Goal: Transaction & Acquisition: Obtain resource

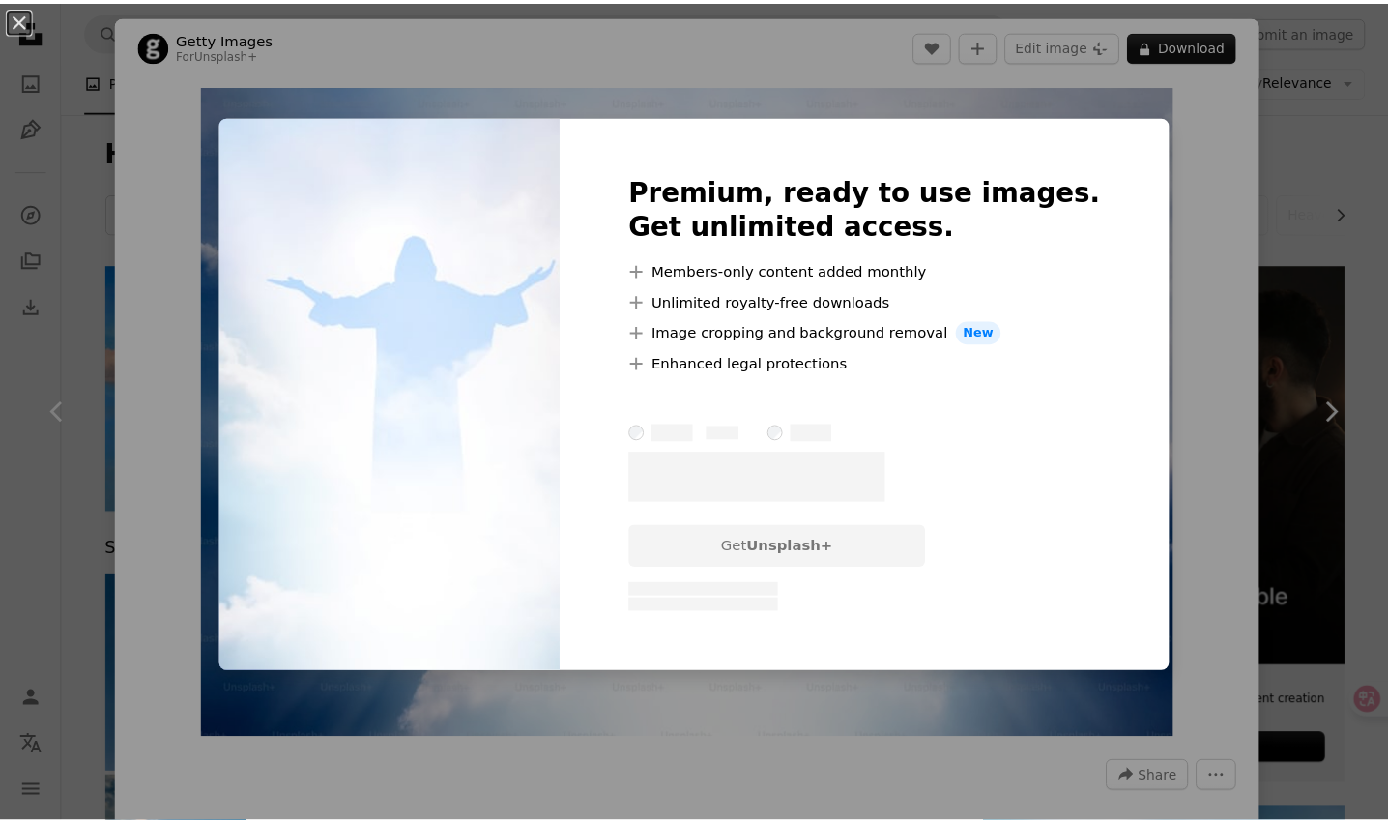
scroll to position [1762, 0]
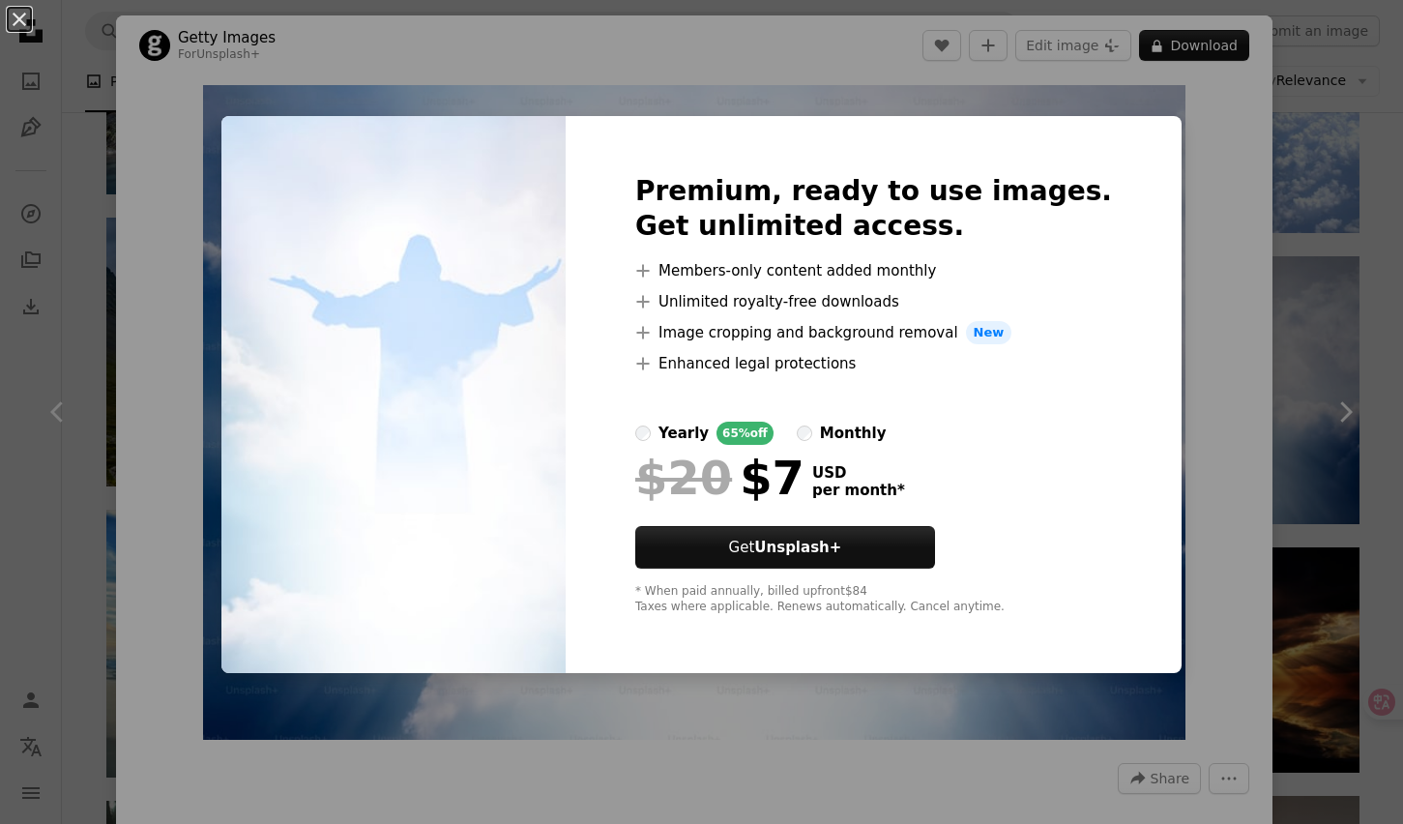
click at [1345, 165] on div "An X shape Premium, ready to use images. Get unlimited access. A plus sign Memb…" at bounding box center [701, 412] width 1403 height 824
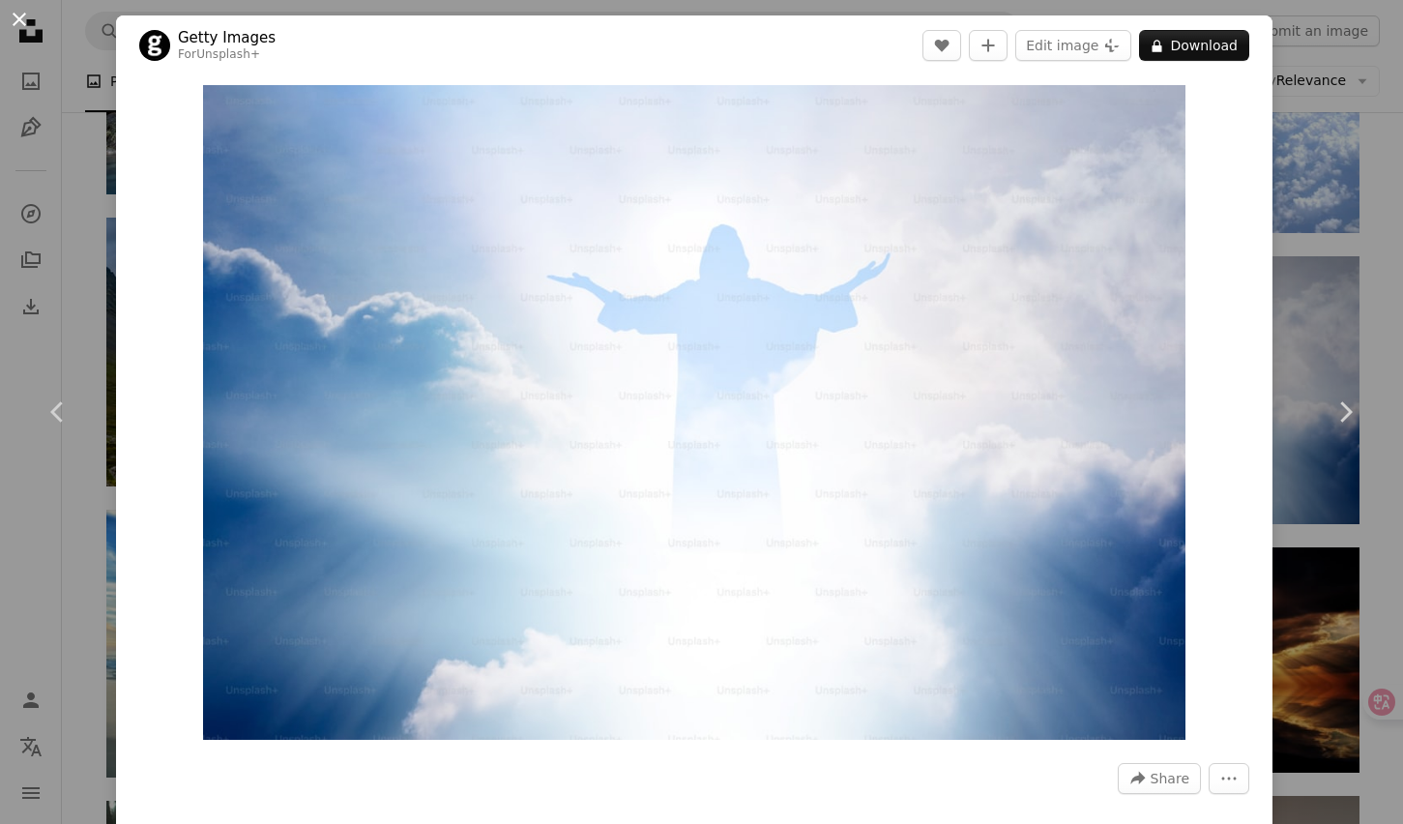
click at [14, 16] on button "An X shape" at bounding box center [19, 19] width 23 height 23
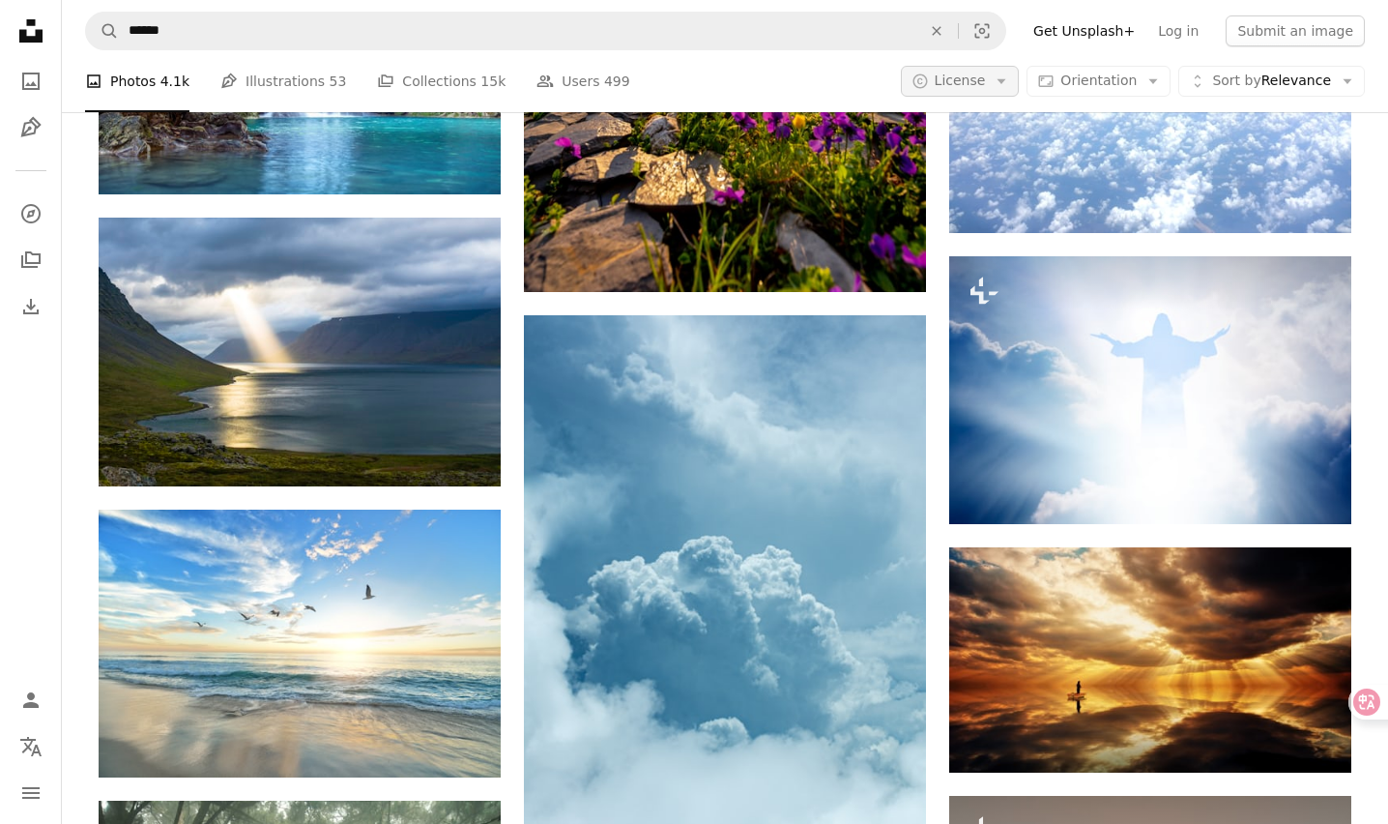
click at [976, 79] on span "License" at bounding box center [960, 79] width 51 height 15
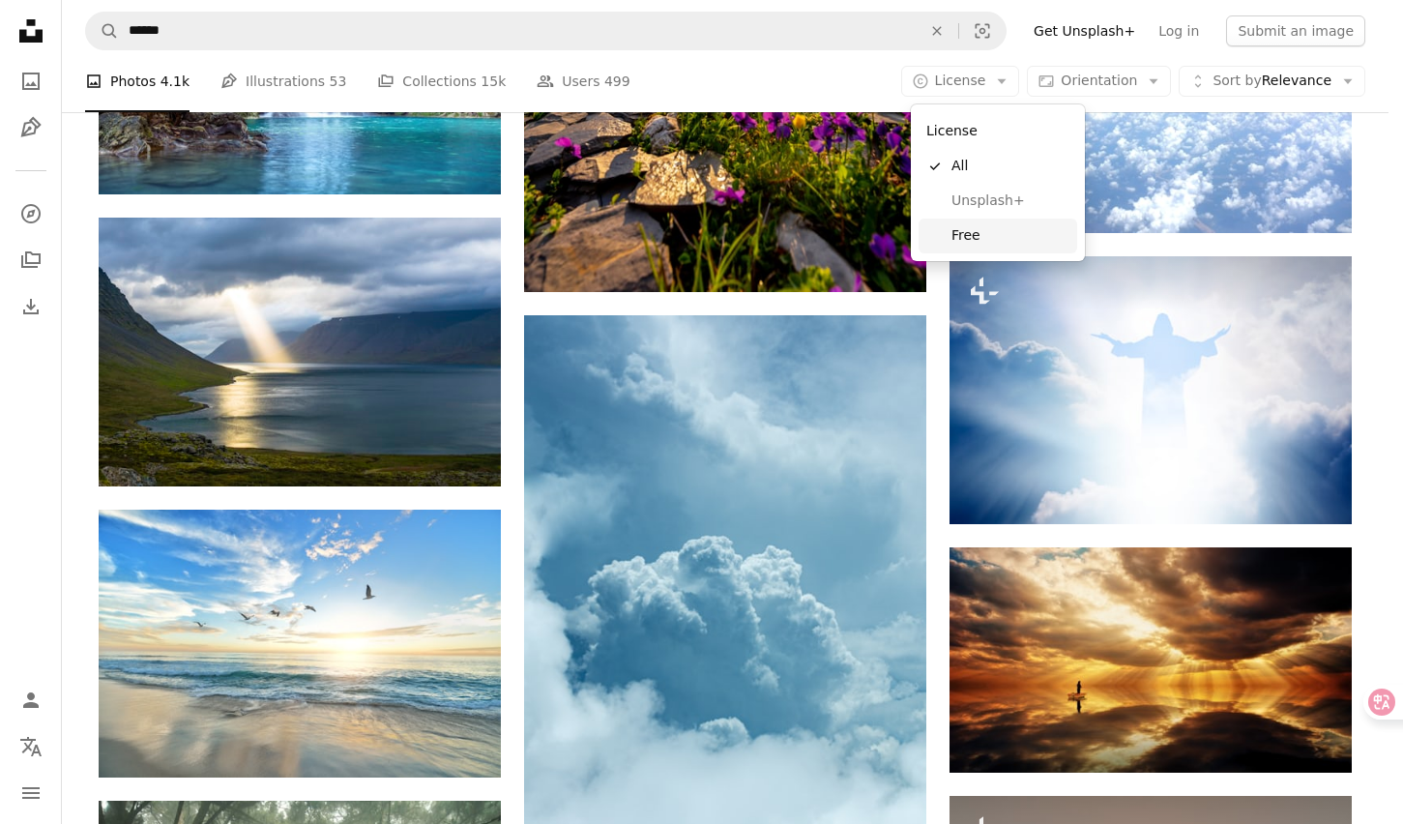
click at [986, 235] on span "Free" at bounding box center [1010, 235] width 118 height 19
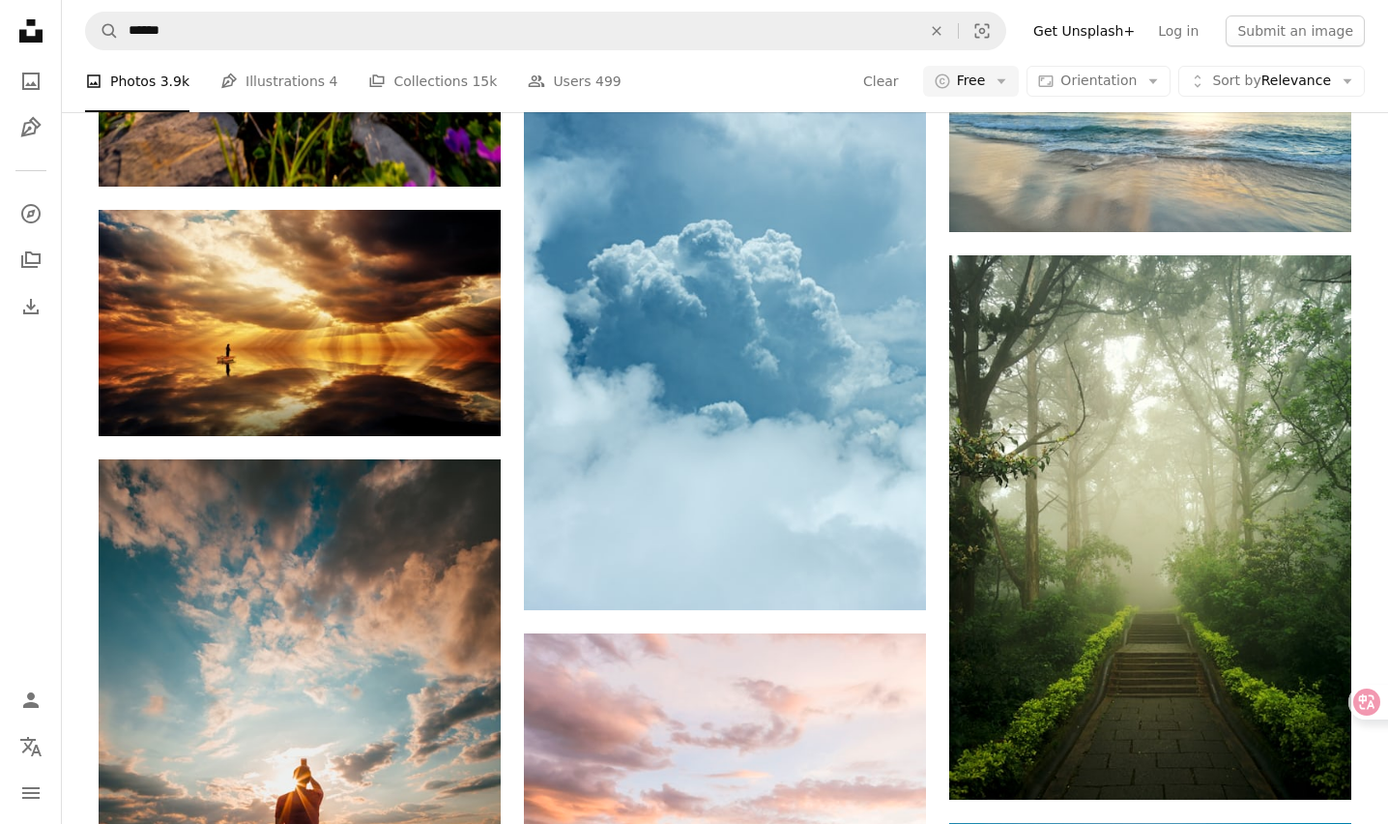
scroll to position [2948, 0]
